Goal: Task Accomplishment & Management: Use online tool/utility

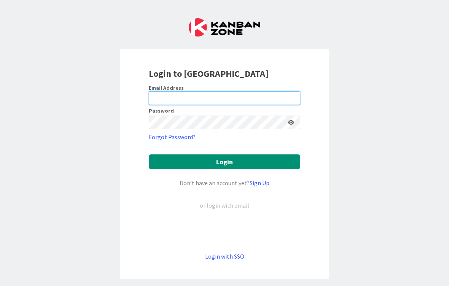
click at [265, 104] on input "email" at bounding box center [225, 98] width 152 height 14
type input "[PERSON_NAME][EMAIL_ADDRESS][DOMAIN_NAME]"
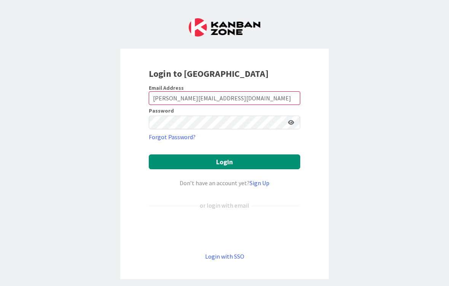
click at [225, 162] on button "Login" at bounding box center [225, 162] width 152 height 15
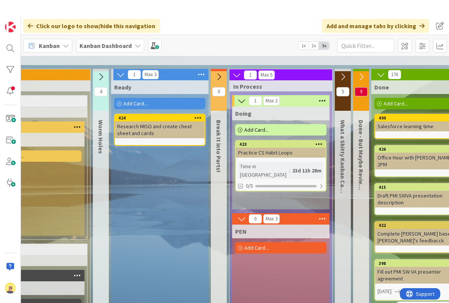
scroll to position [65, 279]
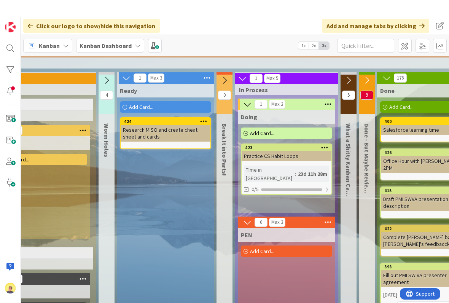
click at [135, 32] on icon at bounding box center [138, 29] width 6 height 6
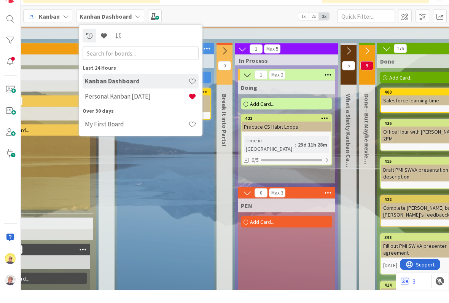
click at [163, 105] on h4 "Personal Kanban [DATE]" at bounding box center [137, 109] width 104 height 8
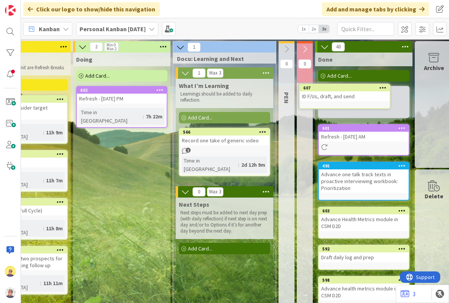
scroll to position [0, 248]
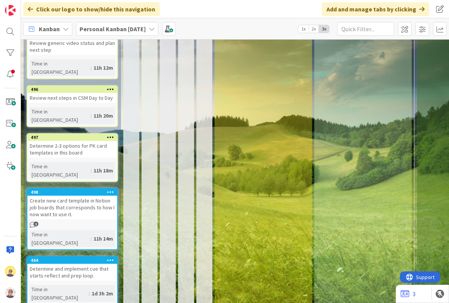
scroll to position [327, 0]
